Goal: Transaction & Acquisition: Purchase product/service

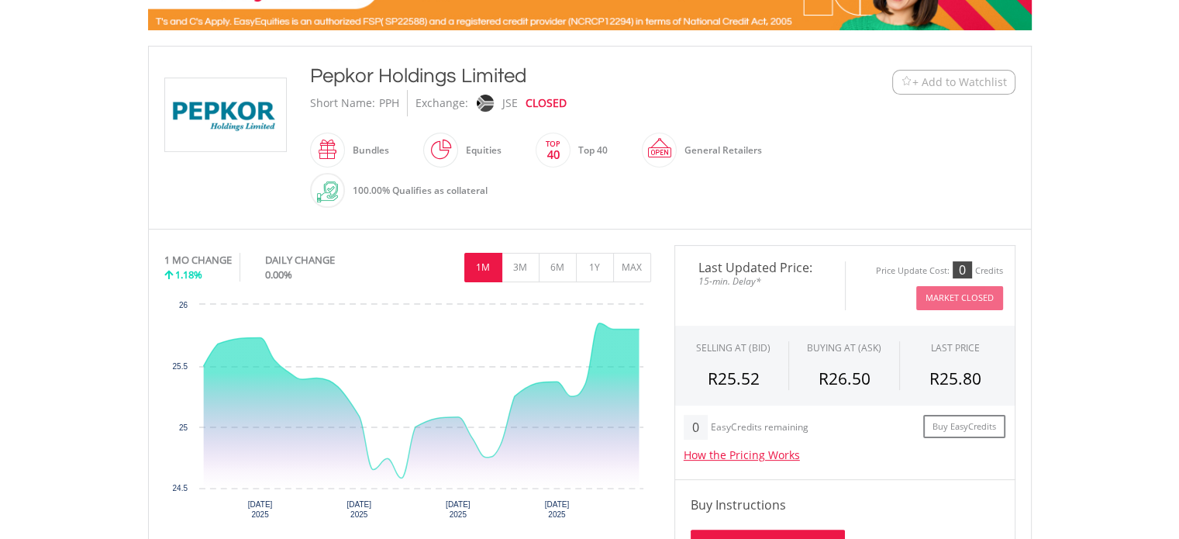
scroll to position [310, 0]
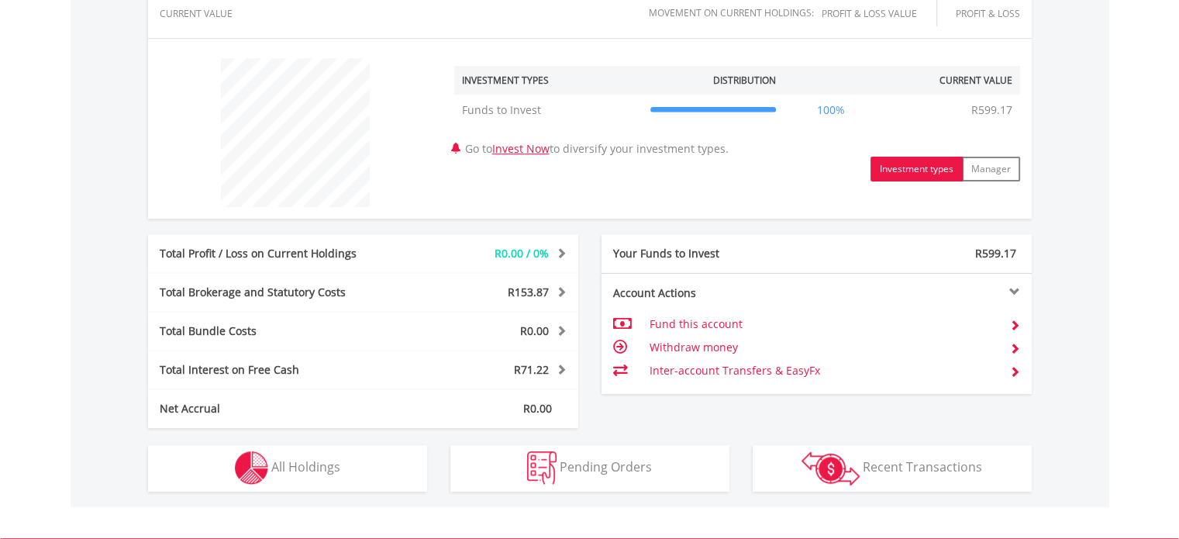
scroll to position [694, 0]
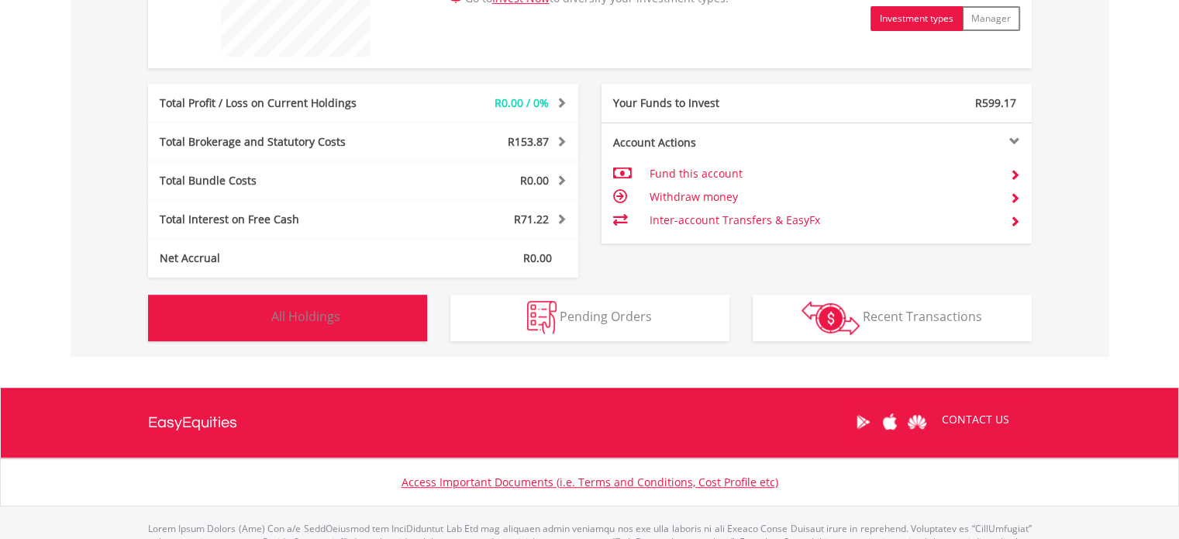
click at [332, 315] on span "All Holdings" at bounding box center [305, 316] width 69 height 17
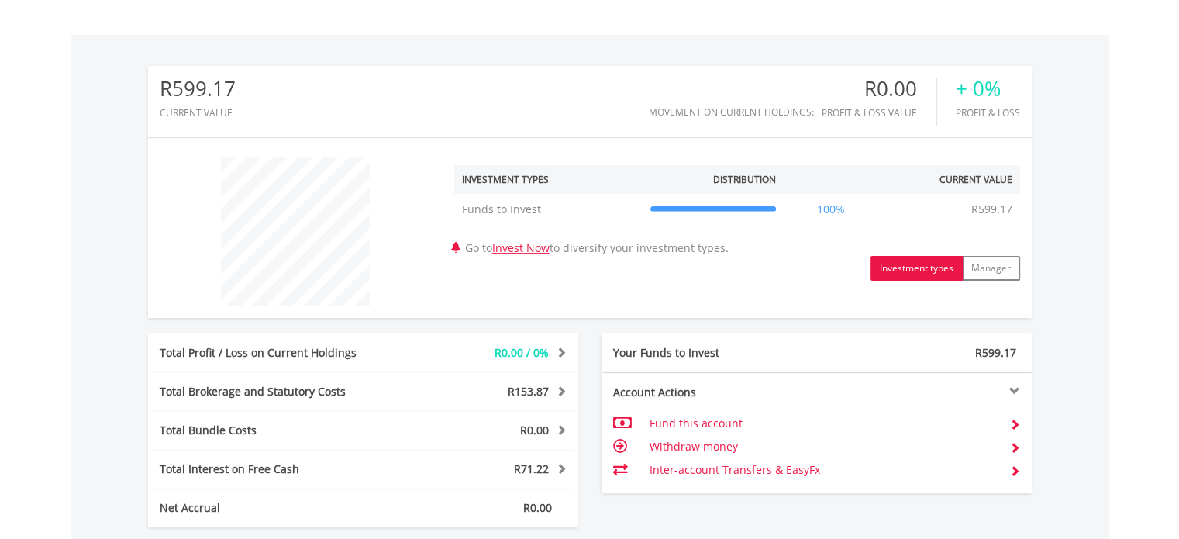
scroll to position [698, 0]
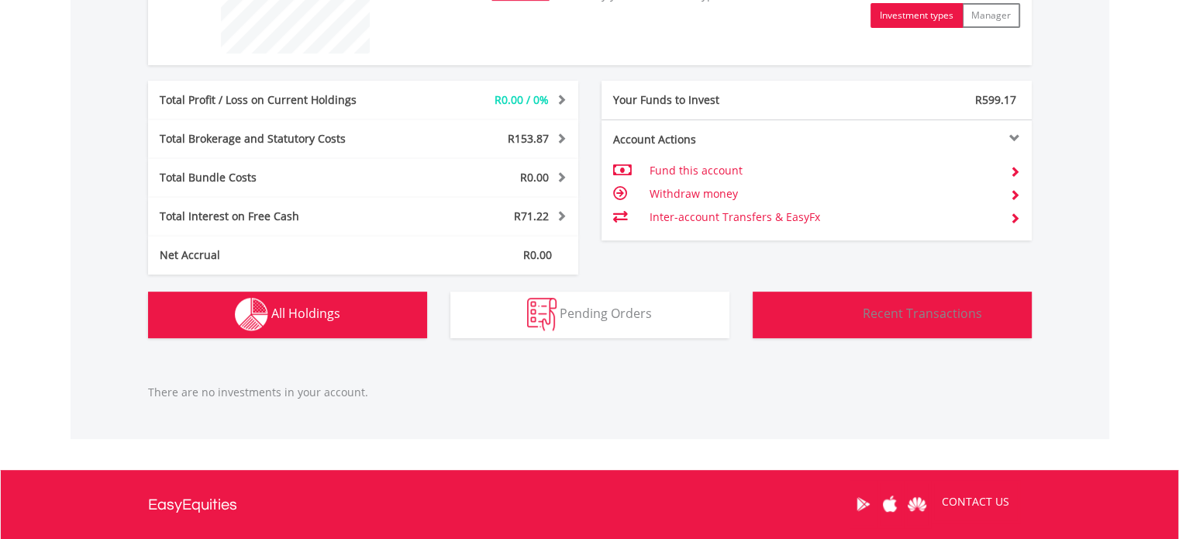
click at [921, 315] on span "Recent Transactions" at bounding box center [922, 313] width 119 height 17
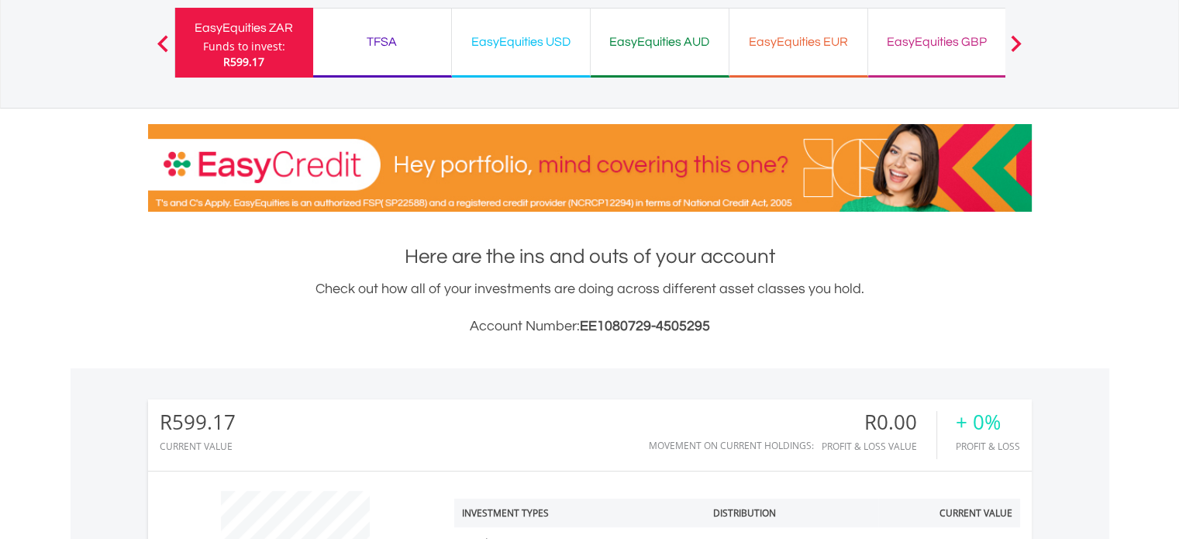
scroll to position [0, 0]
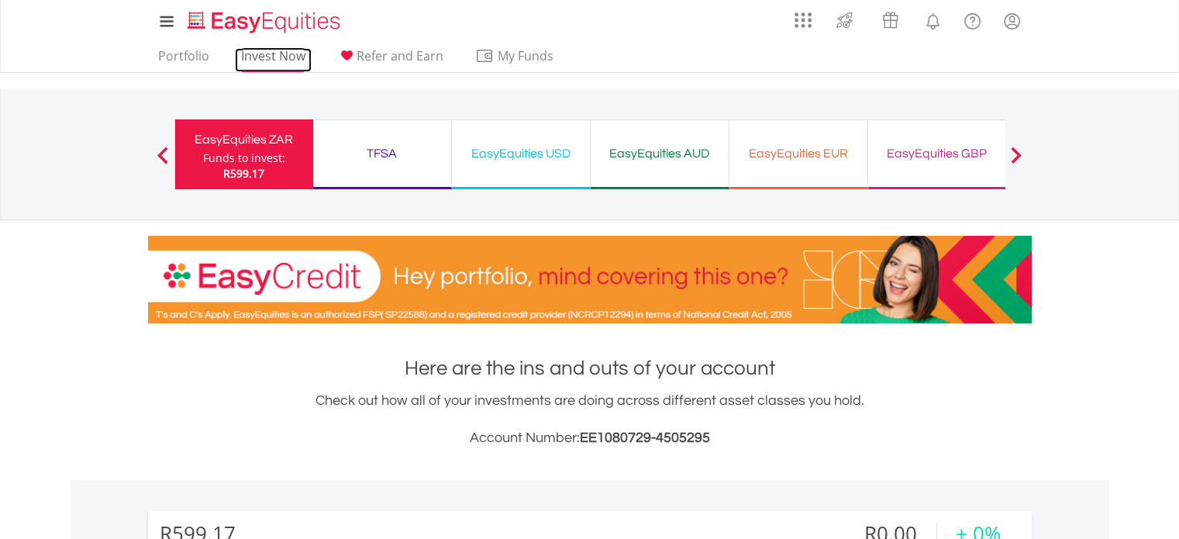
click at [277, 55] on link "Invest Now" at bounding box center [273, 60] width 77 height 24
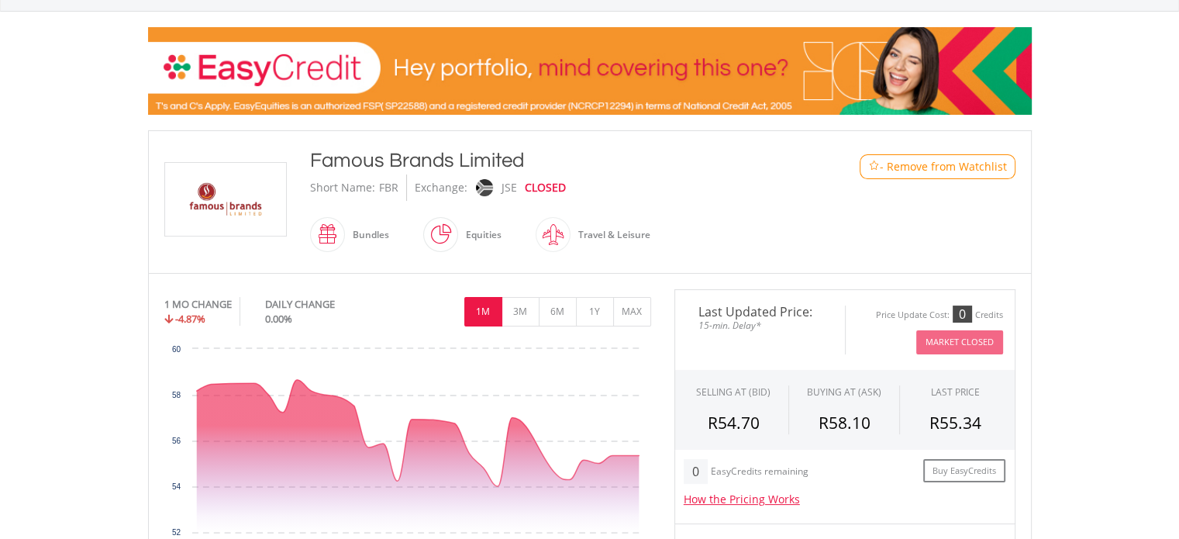
scroll to position [233, 0]
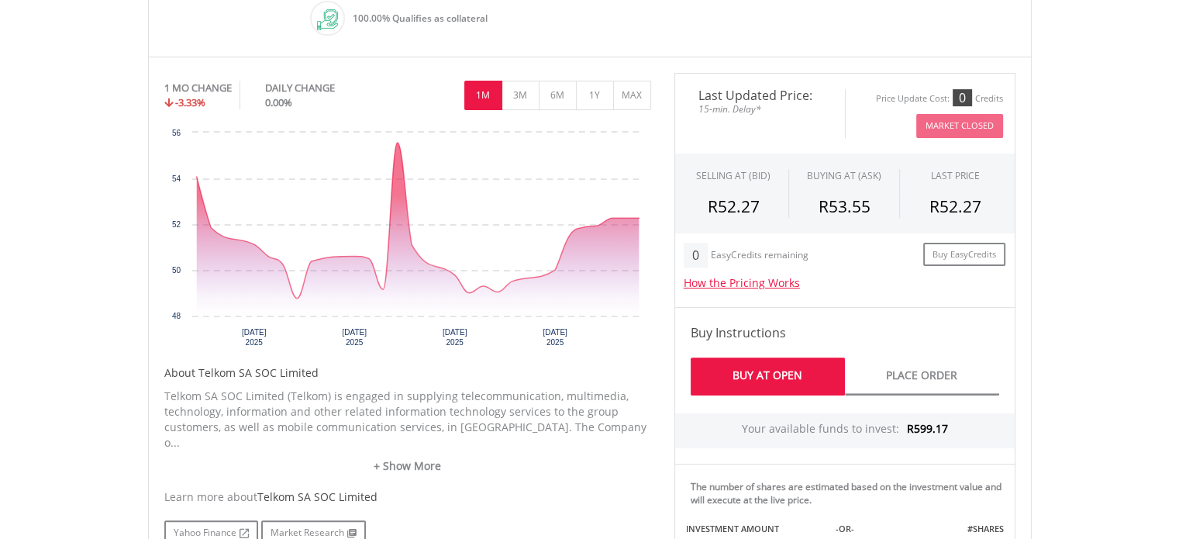
scroll to position [233, 0]
